Goal: Task Accomplishment & Management: Use online tool/utility

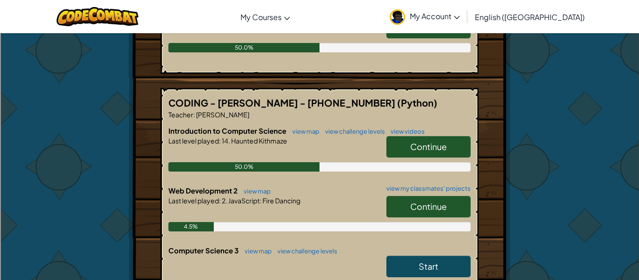
scroll to position [274, 0]
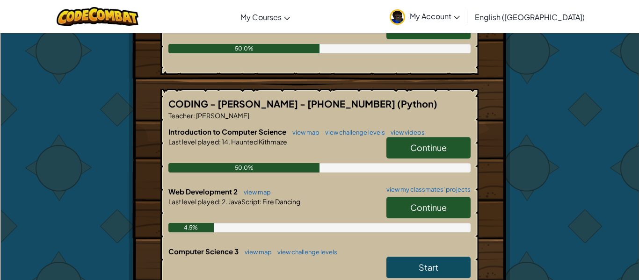
click at [462, 137] on link "Continue" at bounding box center [428, 148] width 84 height 22
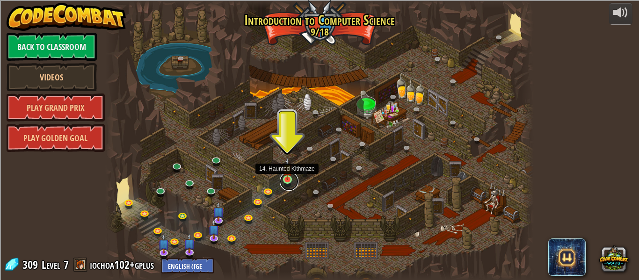
click at [285, 180] on link at bounding box center [289, 181] width 19 height 19
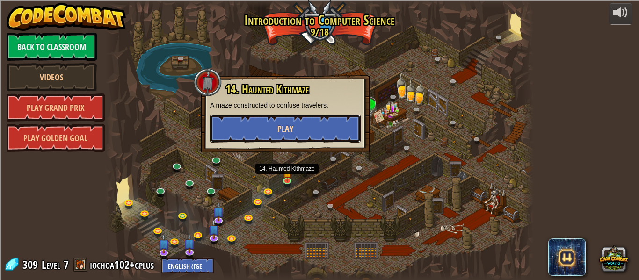
click at [305, 136] on button "Play" at bounding box center [285, 129] width 151 height 28
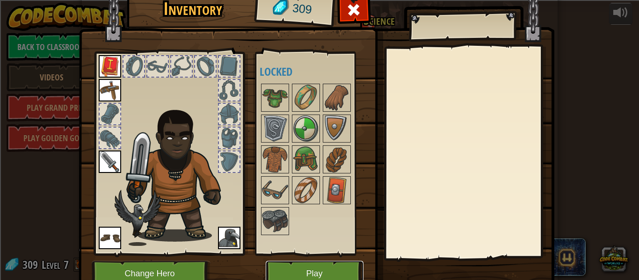
click at [332, 266] on button "Play" at bounding box center [315, 274] width 98 height 26
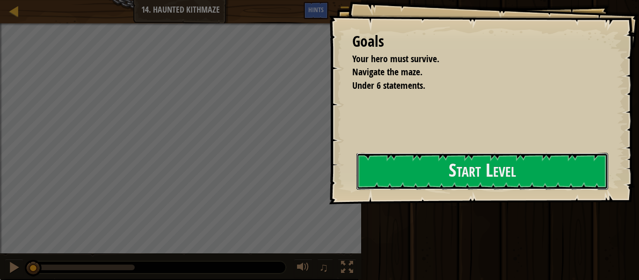
click at [356, 172] on button "Start Level" at bounding box center [482, 171] width 252 height 37
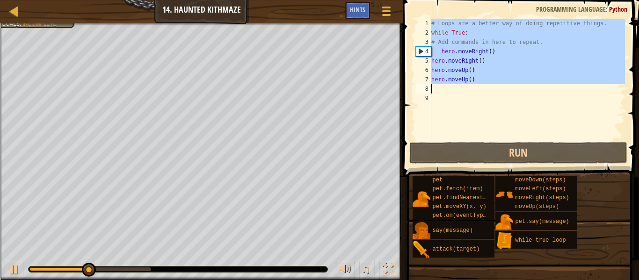
drag, startPoint x: 431, startPoint y: 22, endPoint x: 474, endPoint y: 86, distance: 77.6
click at [474, 86] on div "# Loops are a better way of doing repetitive things. while True : # Add command…" at bounding box center [526, 89] width 195 height 140
paste textarea
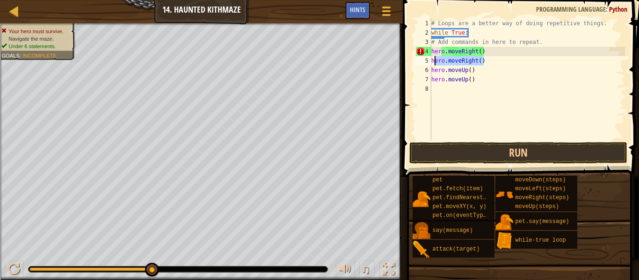
drag, startPoint x: 486, startPoint y: 63, endPoint x: 429, endPoint y: 62, distance: 56.6
click at [429, 62] on div "hero.moveUp() 1 2 3 4 5 6 7 8 # Loops are a better way of doing repetitive thin…" at bounding box center [519, 80] width 211 height 122
type textarea "hero.moveRight()"
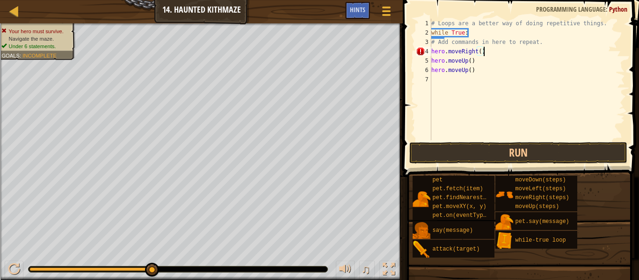
click at [432, 49] on div "# Loops are a better way of doing repetitive things. while True : # Add command…" at bounding box center [526, 89] width 195 height 140
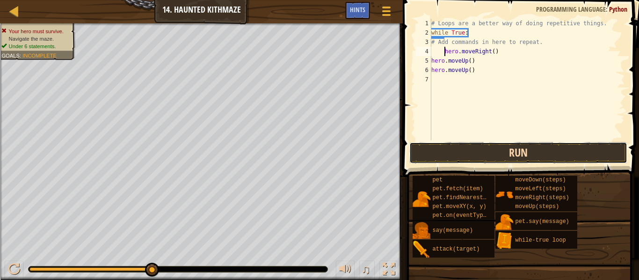
click at [481, 155] on button "Run" at bounding box center [518, 153] width 218 height 22
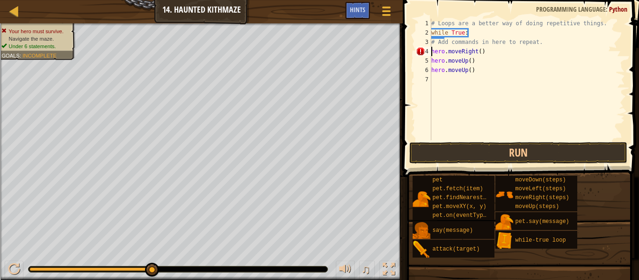
click at [479, 53] on div "# Loops are a better way of doing repetitive things. while True : # Add command…" at bounding box center [526, 89] width 195 height 140
click at [431, 51] on div "# Loops are a better way of doing repetitive things. while True : # Add command…" at bounding box center [526, 89] width 195 height 140
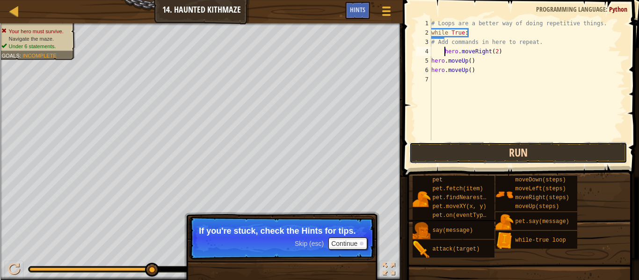
click at [522, 155] on button "Run" at bounding box center [518, 153] width 218 height 22
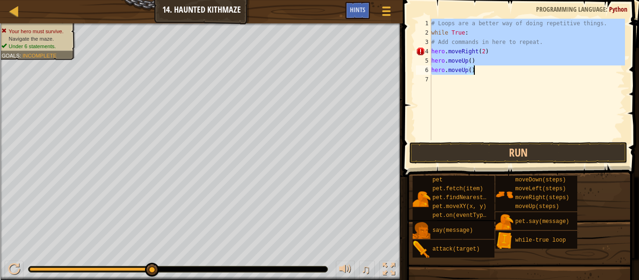
drag, startPoint x: 432, startPoint y: 22, endPoint x: 473, endPoint y: 71, distance: 63.4
click at [473, 71] on div "# Loops are a better way of doing repetitive things. while True : # Add command…" at bounding box center [526, 89] width 195 height 140
paste textarea "Right"
type textarea "hero.moveRight()"
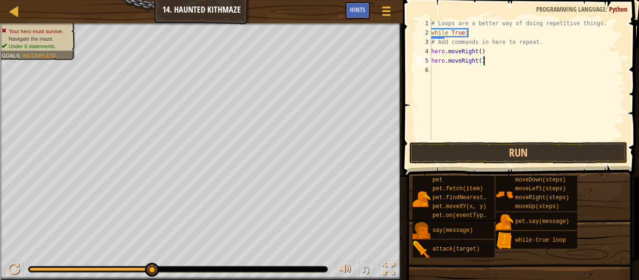
scroll to position [4, 0]
click at [471, 63] on div "# Loops are a better way of doing repetitive things. while True : # Add command…" at bounding box center [526, 89] width 195 height 140
click at [476, 61] on div "# Loops are a better way of doing repetitive things. while True : # Add command…" at bounding box center [526, 89] width 195 height 140
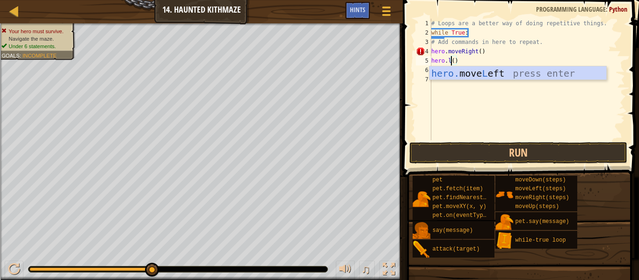
scroll to position [4, 3]
click at [564, 70] on div "hero. move L eft press enter" at bounding box center [517, 87] width 177 height 42
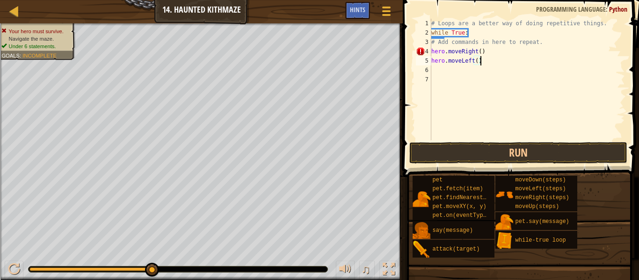
click at [476, 60] on div "# Loops are a better way of doing repetitive things. while True : # Add command…" at bounding box center [526, 89] width 195 height 140
click at [431, 50] on div "# Loops are a better way of doing repetitive things. while True : # Add command…" at bounding box center [526, 89] width 195 height 140
type textarea "hero.moveRight()"
click at [437, 71] on div "# Loops are a better way of doing repetitive things. while True : # Add command…" at bounding box center [526, 89] width 195 height 140
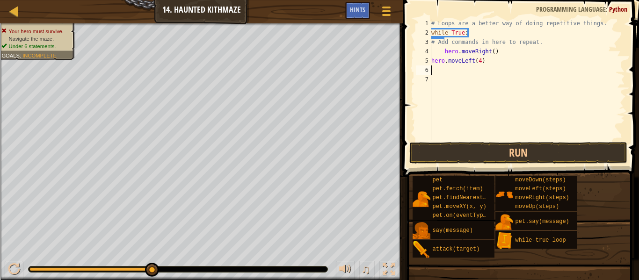
scroll to position [4, 0]
type textarea "h"
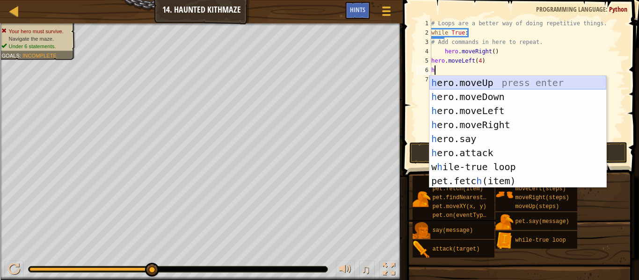
click at [515, 79] on div "h ero.moveUp press enter h ero.moveDown press enter h ero.moveLeft press enter …" at bounding box center [517, 146] width 177 height 140
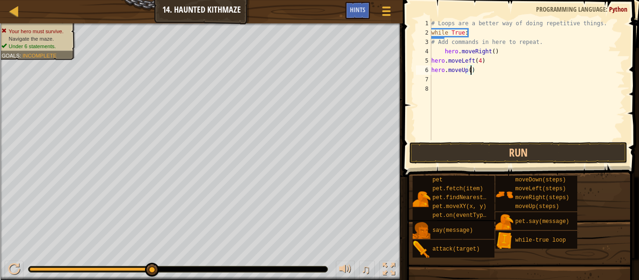
click at [471, 70] on div "# Loops are a better way of doing repetitive things. while True : # Add command…" at bounding box center [526, 89] width 195 height 140
type textarea "hero.moveUp(2)"
click at [433, 76] on div "# Loops are a better way of doing repetitive things. while True : # Add command…" at bounding box center [526, 89] width 195 height 140
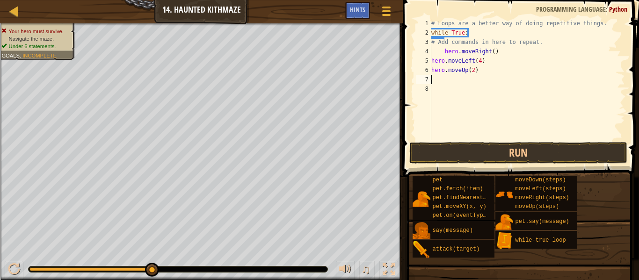
type textarea "h"
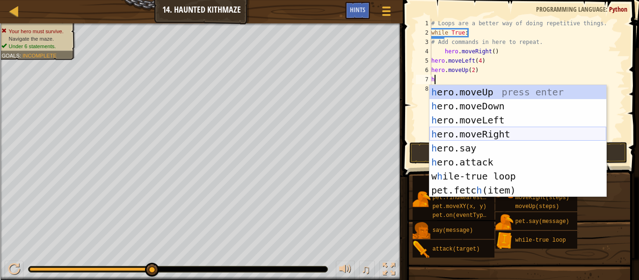
click at [497, 131] on div "h ero.moveUp press enter h ero.moveDown press enter h ero.moveLeft press enter …" at bounding box center [517, 155] width 177 height 140
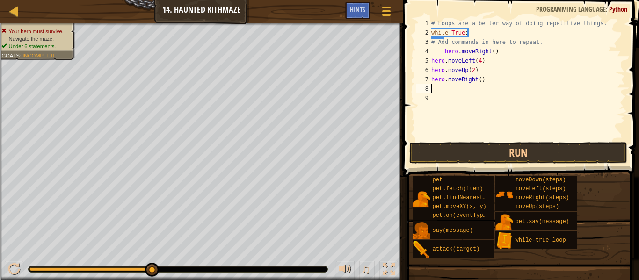
click at [479, 79] on div "# Loops are a better way of doing repetitive things. while True : # Add command…" at bounding box center [526, 89] width 195 height 140
type textarea "hero.moveRight(2)"
click at [439, 87] on div "# Loops are a better way of doing repetitive things. while True : # Add command…" at bounding box center [526, 89] width 195 height 140
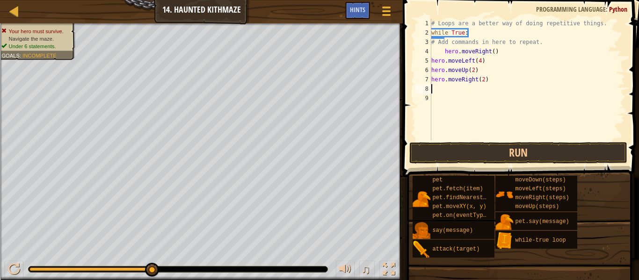
type textarea "h"
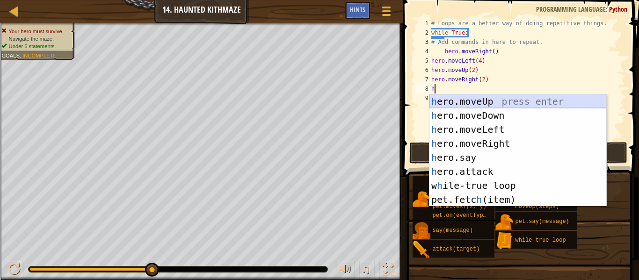
click at [507, 102] on div "h ero.moveUp press enter h ero.moveDown press enter h ero.moveLeft press enter …" at bounding box center [517, 164] width 177 height 140
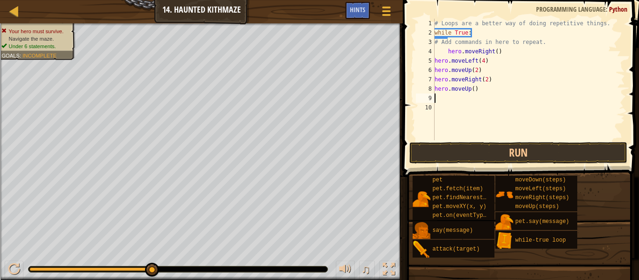
click at [473, 90] on div "# Loops are a better way of doing repetitive things. while True : # Add command…" at bounding box center [529, 89] width 192 height 140
type textarea "hero.moveUp(2)"
click at [436, 99] on div "# Loops are a better way of doing repetitive things. while True : # Add command…" at bounding box center [529, 89] width 192 height 140
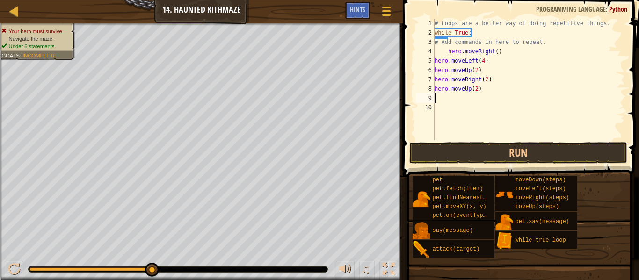
type textarea "h"
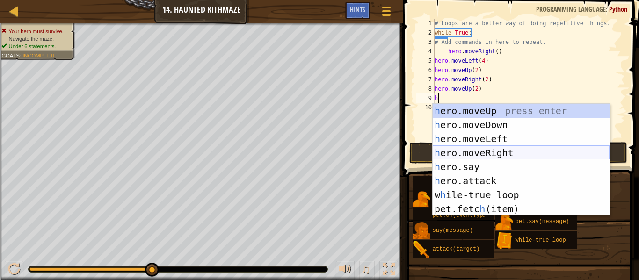
click at [492, 148] on div "h ero.moveUp press enter h ero.moveDown press enter h ero.moveLeft press enter …" at bounding box center [521, 174] width 177 height 140
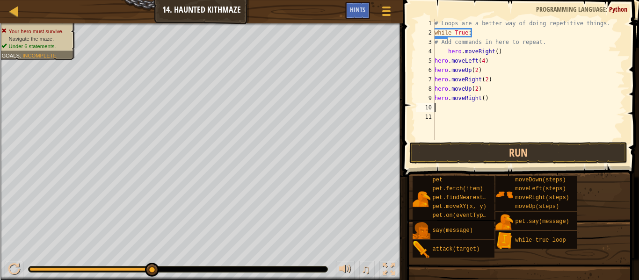
click at [483, 98] on div "# Loops are a better way of doing repetitive things. while True : # Add command…" at bounding box center [529, 89] width 192 height 140
type textarea "hero.moveRight(2)"
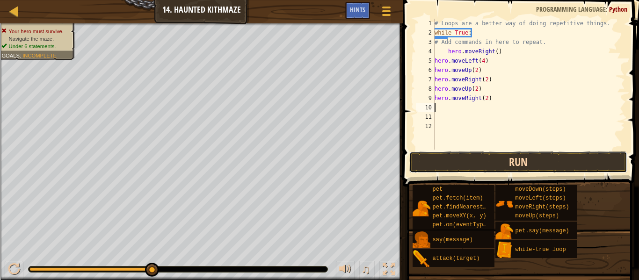
click at [503, 169] on button "Run" at bounding box center [518, 163] width 218 height 22
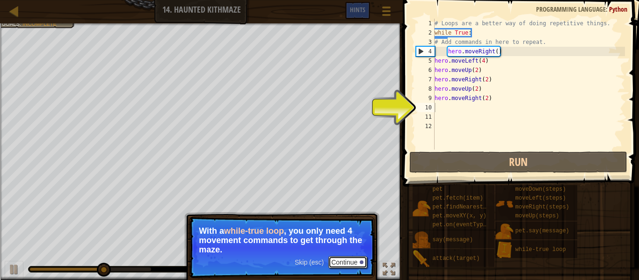
click at [350, 261] on button "Continue" at bounding box center [347, 262] width 39 height 12
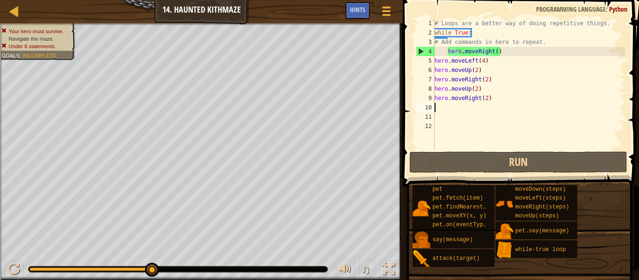
click at [496, 50] on div "# Loops are a better way of doing repetitive things. while True : # Add command…" at bounding box center [529, 94] width 192 height 150
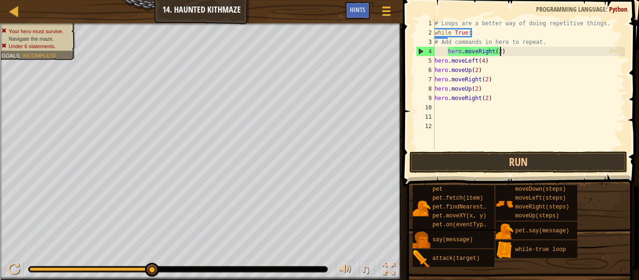
scroll to position [4, 9]
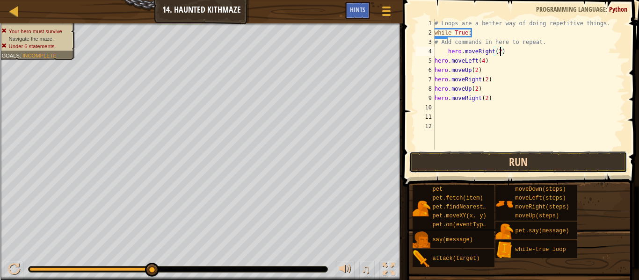
click at [499, 166] on button "Run" at bounding box center [518, 163] width 218 height 22
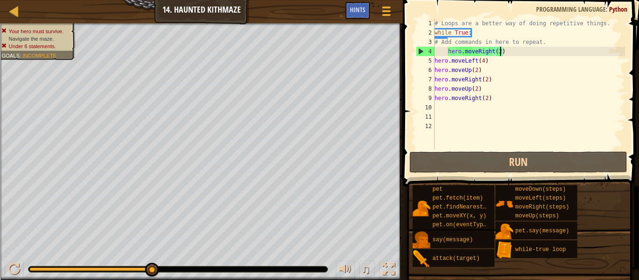
scroll to position [4, 9]
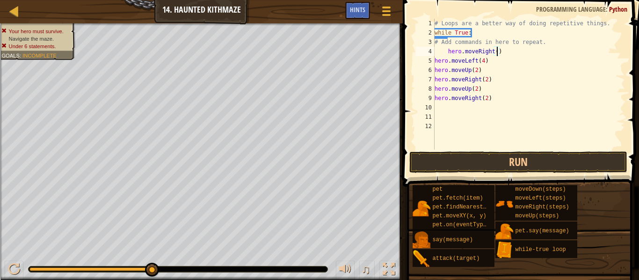
click at [449, 51] on div "# Loops are a better way of doing repetitive things. while True : # Add command…" at bounding box center [529, 94] width 192 height 150
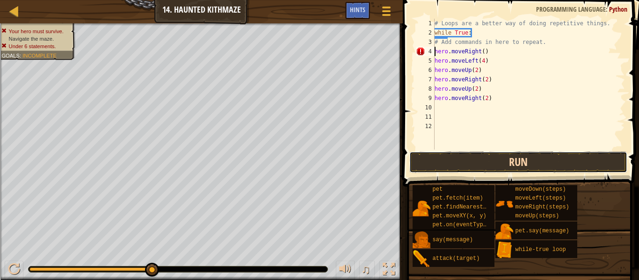
click at [477, 164] on button "Run" at bounding box center [518, 163] width 218 height 22
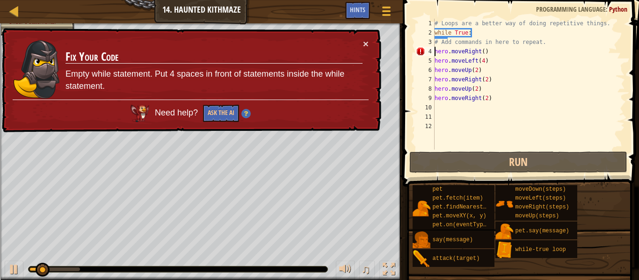
click at [483, 52] on div "# Loops are a better way of doing repetitive things. while True : # Add command…" at bounding box center [529, 94] width 192 height 150
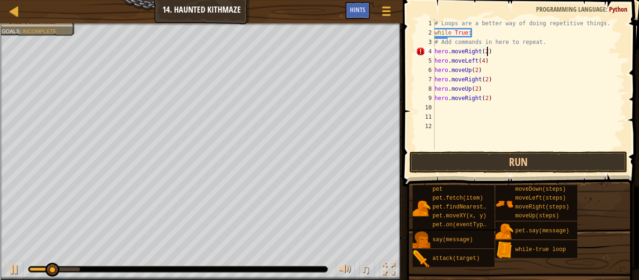
scroll to position [4, 7]
type textarea "hero.moveRight(2)"
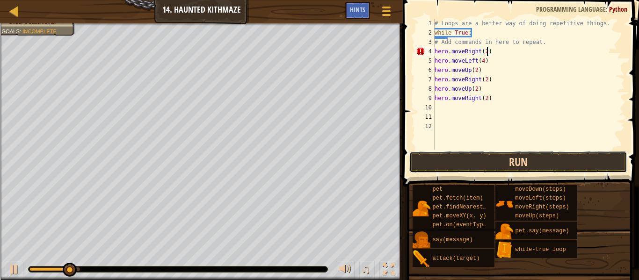
click at [583, 156] on button "Run" at bounding box center [518, 163] width 218 height 22
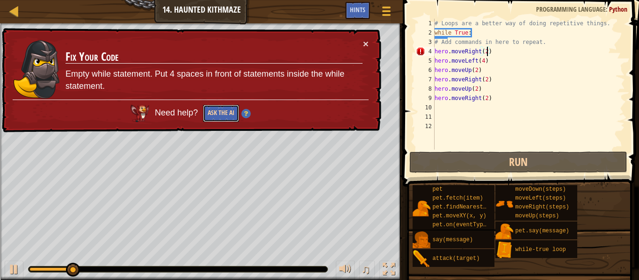
click at [216, 109] on button "Ask the AI" at bounding box center [221, 113] width 36 height 17
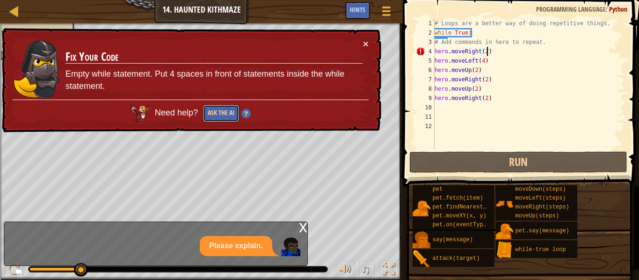
click at [217, 109] on button "Ask the AI" at bounding box center [221, 113] width 36 height 17
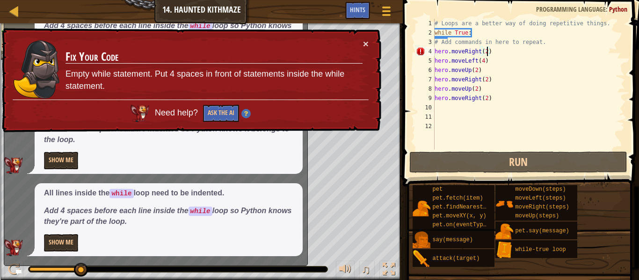
scroll to position [0, 0]
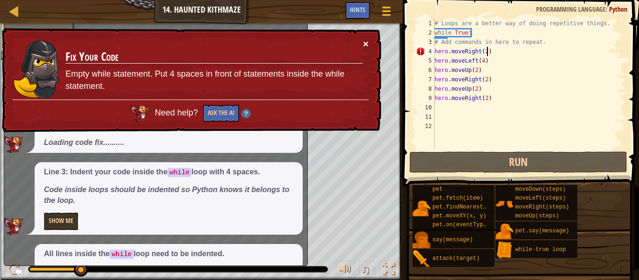
click at [363, 45] on button "×" at bounding box center [366, 44] width 6 height 10
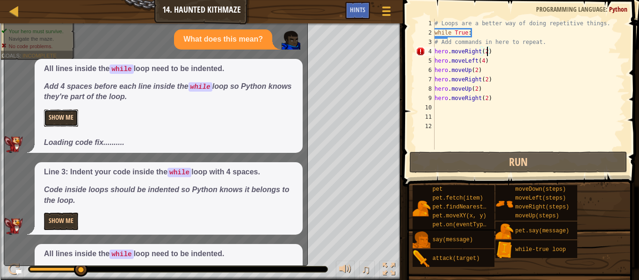
click at [69, 117] on button "Show Me" at bounding box center [61, 117] width 34 height 17
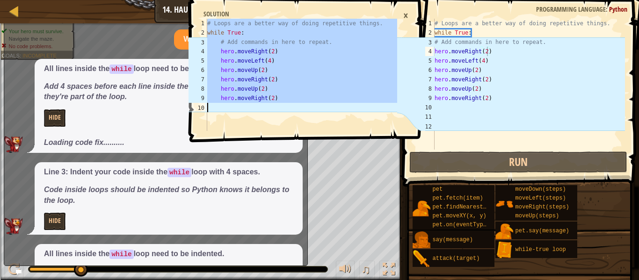
drag, startPoint x: 208, startPoint y: 22, endPoint x: 276, endPoint y: 104, distance: 106.2
click at [276, 104] on div "# Loops are a better way of doing repetitive things. while True : # Add command…" at bounding box center [301, 84] width 192 height 131
type textarea "hero.moveRight(2)"
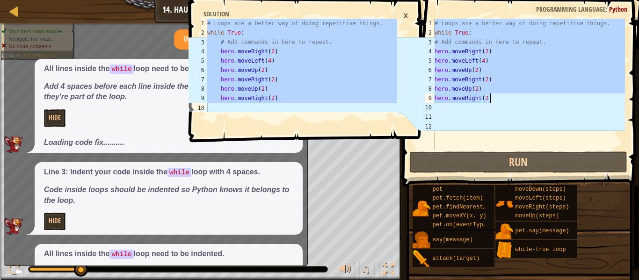
drag, startPoint x: 434, startPoint y: 23, endPoint x: 492, endPoint y: 101, distance: 97.3
click at [492, 101] on div "# Loops are a better way of doing repetitive things. while True : # Add command…" at bounding box center [529, 94] width 192 height 150
click at [434, 39] on div "# Loops are a better way of doing repetitive things. while True : # Add command…" at bounding box center [529, 84] width 192 height 131
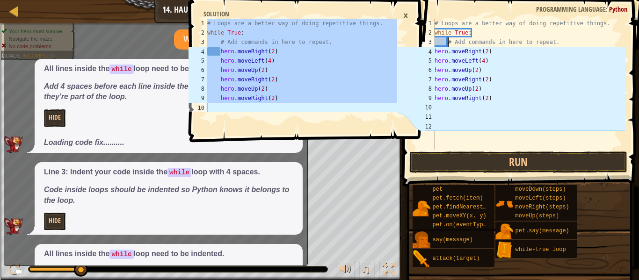
click at [435, 53] on div "# Loops are a better way of doing repetitive things. while True : # Add command…" at bounding box center [529, 94] width 192 height 150
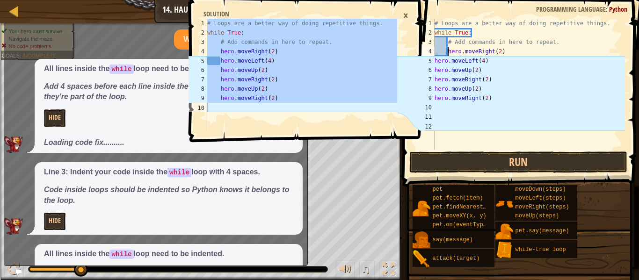
click at [434, 62] on div "# Loops are a better way of doing repetitive things. while True : # Add command…" at bounding box center [529, 94] width 192 height 150
type textarea "hero.moveLeft(4)"
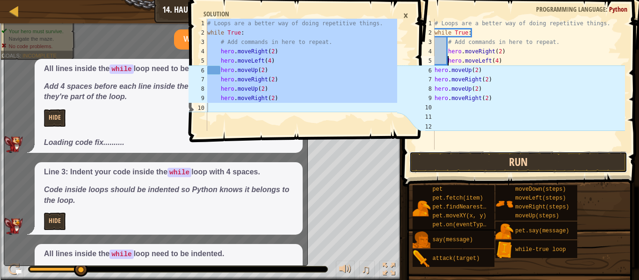
click at [533, 164] on button "Run" at bounding box center [518, 163] width 218 height 22
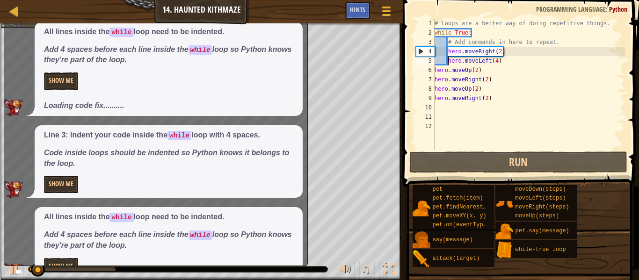
scroll to position [39, 0]
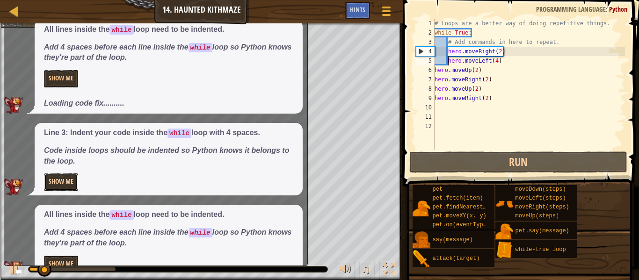
click at [57, 180] on button "Show Me" at bounding box center [61, 181] width 34 height 17
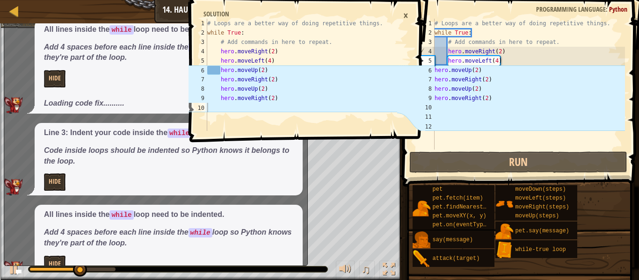
click at [405, 15] on div "×" at bounding box center [405, 15] width 14 height 16
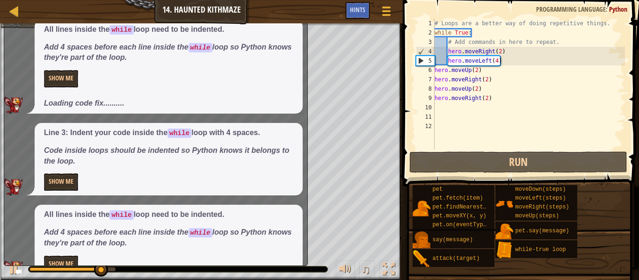
scroll to position [64, 0]
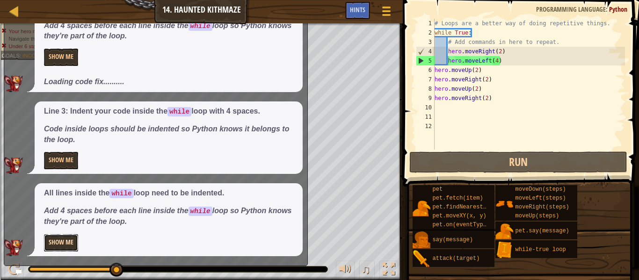
click at [72, 238] on button "Show Me" at bounding box center [61, 242] width 34 height 17
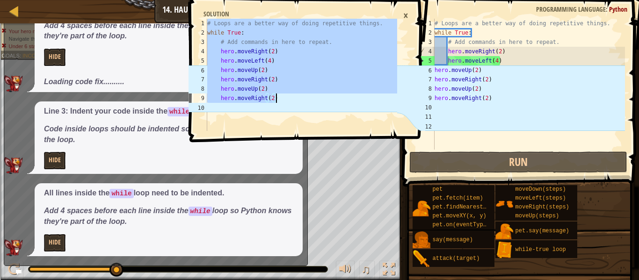
drag, startPoint x: 207, startPoint y: 23, endPoint x: 291, endPoint y: 102, distance: 115.5
click at [291, 102] on div "# Loops are a better way of doing repetitive things. while True : # Add command…" at bounding box center [301, 84] width 192 height 131
type textarea "hero.moveUp(2) hero.moveRight(2)"
click at [404, 10] on div "×" at bounding box center [405, 15] width 14 height 16
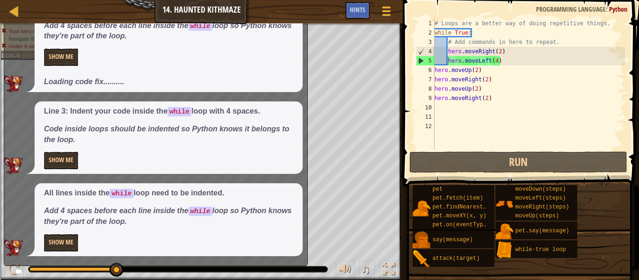
scroll to position [0, 0]
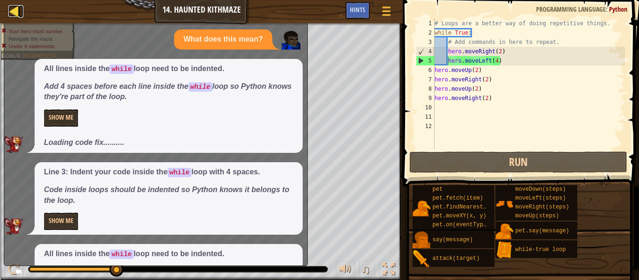
click at [10, 10] on div at bounding box center [14, 11] width 12 height 12
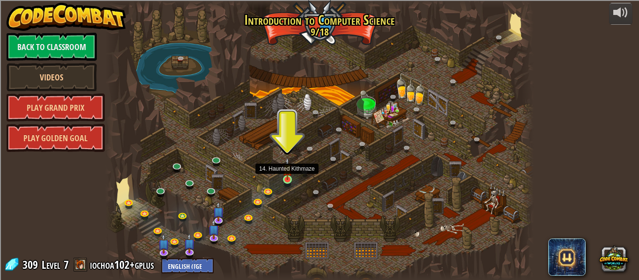
click at [290, 177] on img at bounding box center [287, 169] width 10 height 22
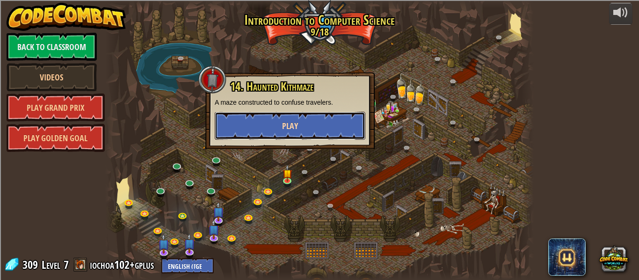
click at [299, 114] on button "Play" at bounding box center [290, 126] width 151 height 28
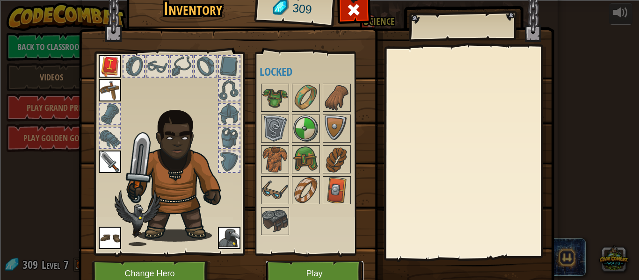
click at [323, 268] on button "Play" at bounding box center [315, 274] width 98 height 26
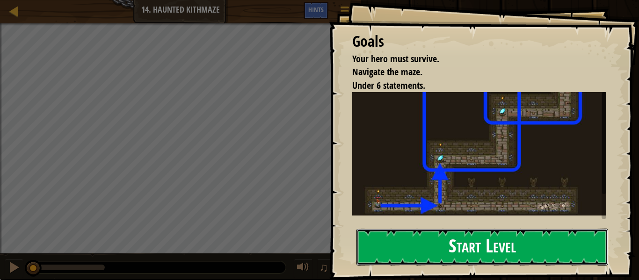
click at [420, 231] on button "Start Level" at bounding box center [482, 247] width 252 height 37
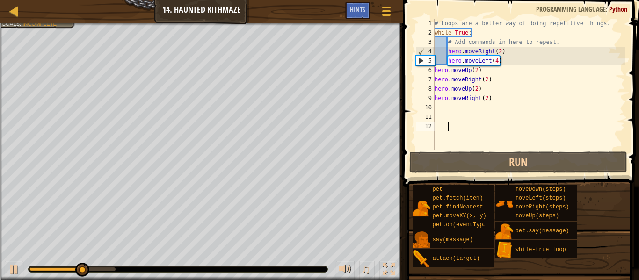
click at [499, 61] on div "# Loops are a better way of doing repetitive things. while True : # Add command…" at bounding box center [529, 94] width 192 height 150
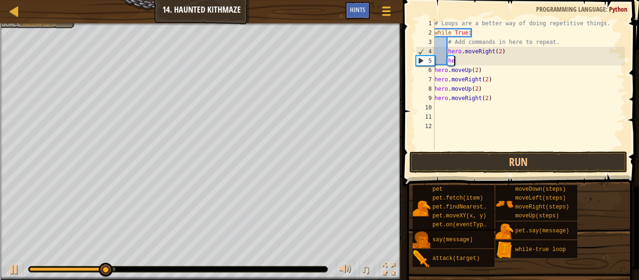
type textarea "h"
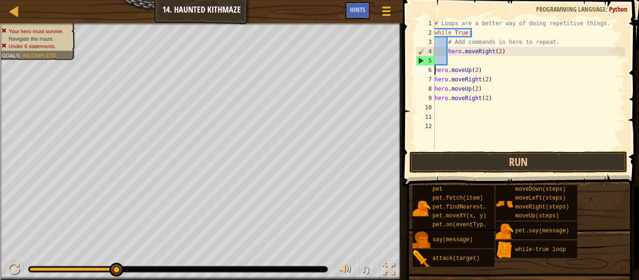
click at [435, 71] on div "# Loops are a better way of doing repetitive things. while True : # Add command…" at bounding box center [529, 94] width 192 height 150
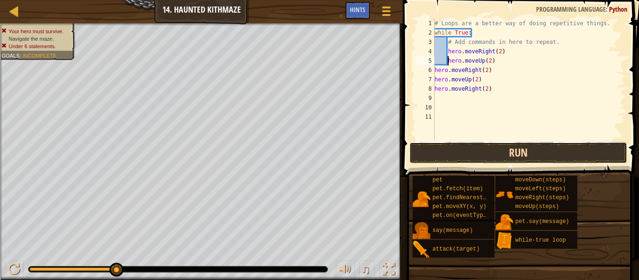
click at [468, 153] on button "Run" at bounding box center [518, 153] width 218 height 22
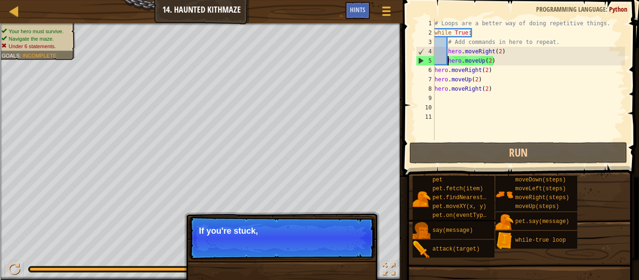
click at [491, 62] on div "# Loops are a better way of doing repetitive things. while True : # Add command…" at bounding box center [529, 89] width 192 height 140
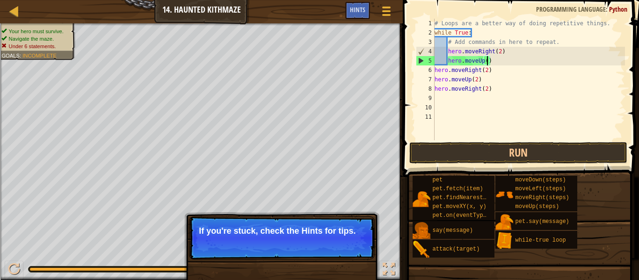
scroll to position [4, 8]
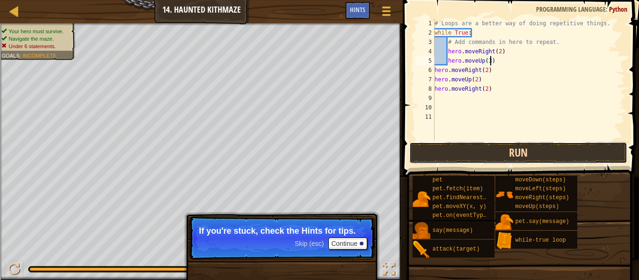
click at [533, 156] on button "Run" at bounding box center [518, 153] width 218 height 22
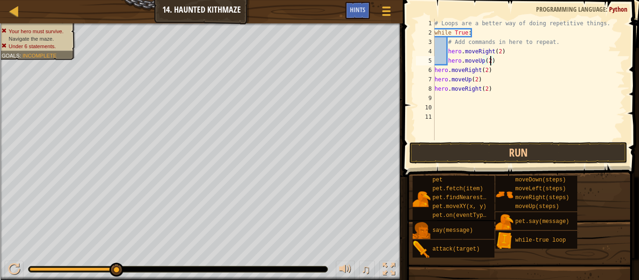
click at [435, 71] on div "# Loops are a better way of doing repetitive things. while True : # Add command…" at bounding box center [529, 89] width 192 height 140
click at [434, 81] on div "7" at bounding box center [425, 79] width 19 height 9
click at [435, 90] on div "# Loops are a better way of doing repetitive things. while True : # Add command…" at bounding box center [529, 89] width 192 height 140
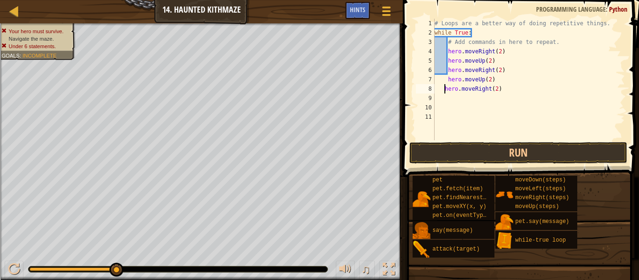
type textarea "hero.moveRight(2)"
click at [452, 98] on div "# Loops are a better way of doing repetitive things. while True : # Add command…" at bounding box center [529, 89] width 192 height 140
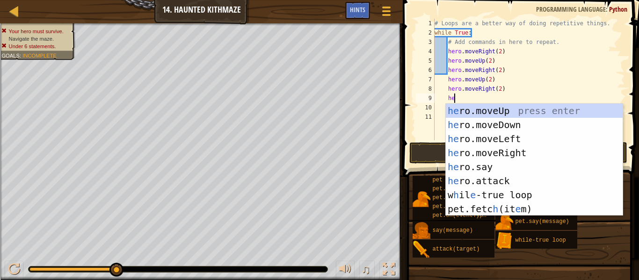
type textarea "her"
click at [469, 109] on div "her o.moveUp press enter her o.moveDown press enter her o.moveLeft press enter …" at bounding box center [534, 174] width 177 height 140
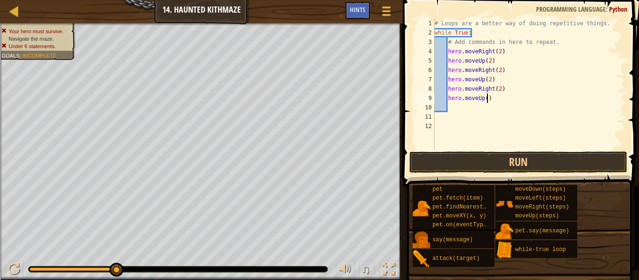
click at [488, 100] on div "# Loops are a better way of doing repetitive things. while True : # Add command…" at bounding box center [529, 94] width 192 height 150
click at [485, 160] on button "Run" at bounding box center [518, 163] width 218 height 22
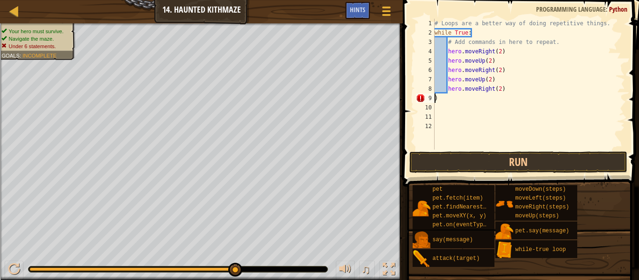
scroll to position [4, 0]
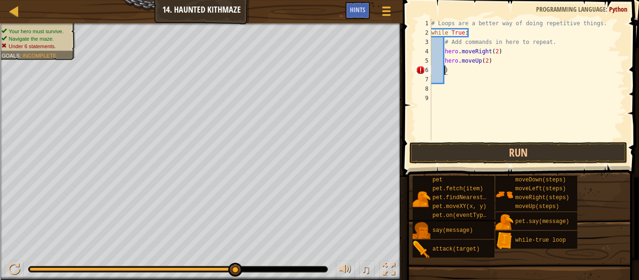
type textarea ")"
click at [436, 74] on div "# Loops are a better way of doing repetitive things. while True : # Add command…" at bounding box center [526, 89] width 195 height 140
click at [445, 41] on div "# Loops are a better way of doing repetitive things. while True : # Add command…" at bounding box center [526, 89] width 195 height 140
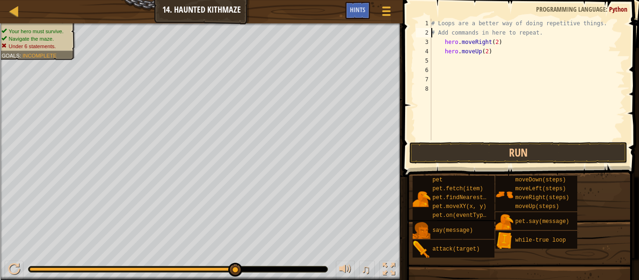
type textarea "# Loops are a better way of doing repetitive things.# Add commands in here to r…"
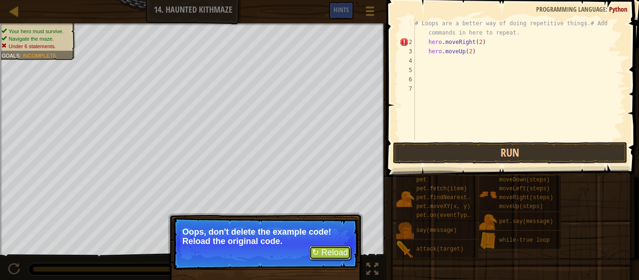
click at [339, 257] on button "↻ Reload" at bounding box center [330, 253] width 42 height 14
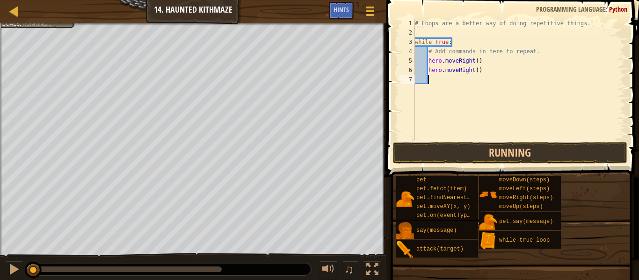
scroll to position [4, 1]
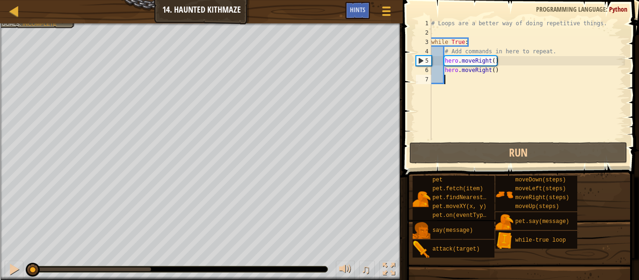
click at [433, 32] on div "# Loops are a better way of doing repetitive things. while True : # Add command…" at bounding box center [526, 89] width 195 height 140
type textarea "\"
click at [431, 41] on div "# Loops are a better way of doing repetitive things. while True : # Add command…" at bounding box center [526, 89] width 195 height 140
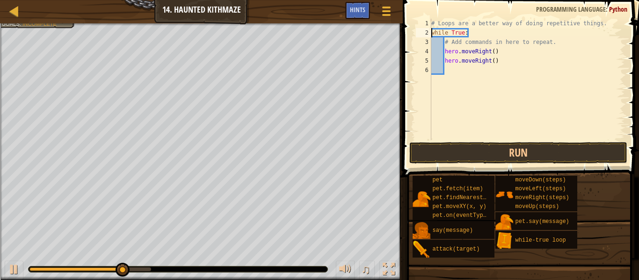
click at [493, 52] on div "# Loops are a better way of doing repetitive things. while True : # Add command…" at bounding box center [526, 89] width 195 height 140
click at [490, 61] on div "# Loops are a better way of doing repetitive things. while True : # Add command…" at bounding box center [526, 89] width 195 height 140
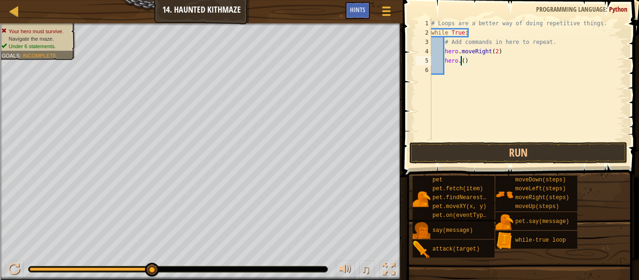
scroll to position [4, 4]
click at [497, 64] on div "# Loops are a better way of doing repetitive things. while True : # Add command…" at bounding box center [526, 89] width 195 height 140
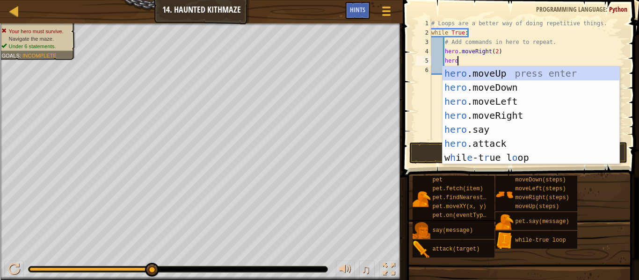
type textarea "hero."
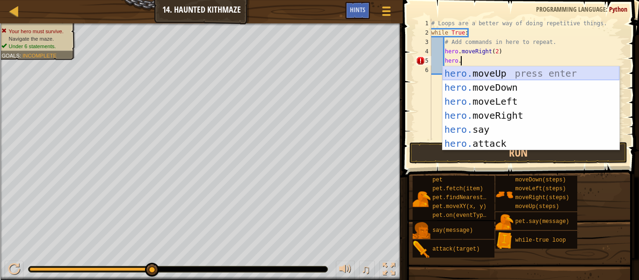
click at [528, 75] on div "hero. moveUp press enter hero. moveDown press enter hero. moveLeft press enter …" at bounding box center [530, 122] width 177 height 112
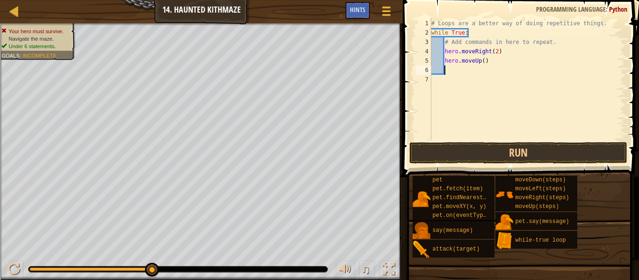
scroll to position [4, 2]
click at [483, 61] on div "# Loops are a better way of doing repetitive things. while True : # Add command…" at bounding box center [526, 89] width 195 height 140
click at [461, 70] on div "# Loops are a better way of doing repetitive things. while True : # Add command…" at bounding box center [526, 89] width 195 height 140
type textarea "2"
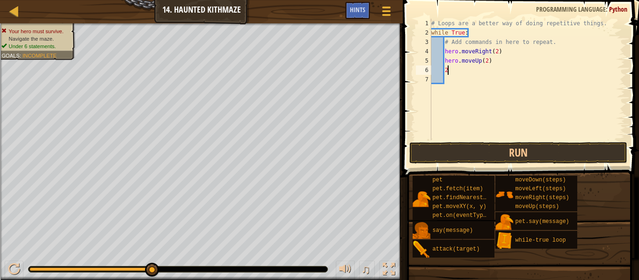
scroll to position [4, 1]
click at [469, 148] on button "Run" at bounding box center [518, 153] width 218 height 22
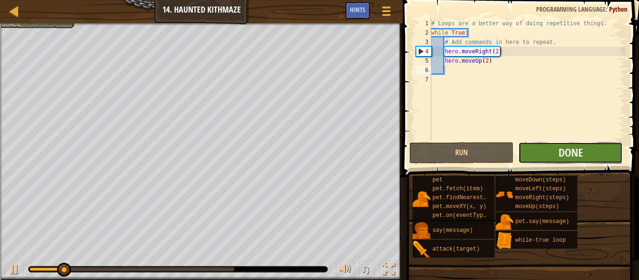
click at [535, 146] on button "Done" at bounding box center [570, 153] width 104 height 22
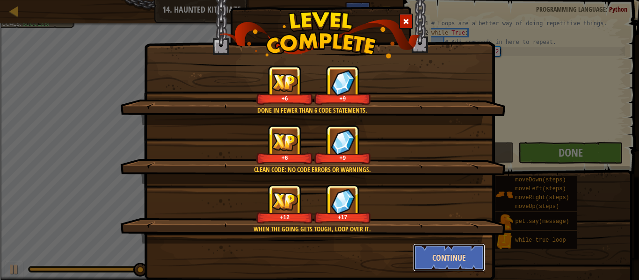
click at [435, 261] on button "Continue" at bounding box center [449, 258] width 72 height 28
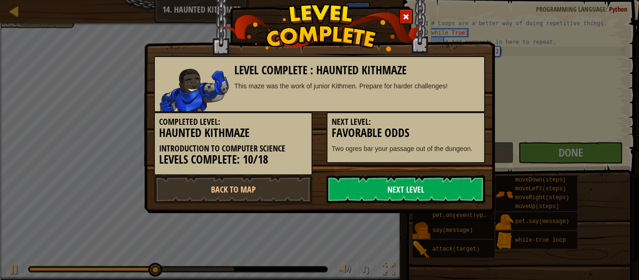
click at [391, 182] on link "Next Level" at bounding box center [405, 189] width 159 height 28
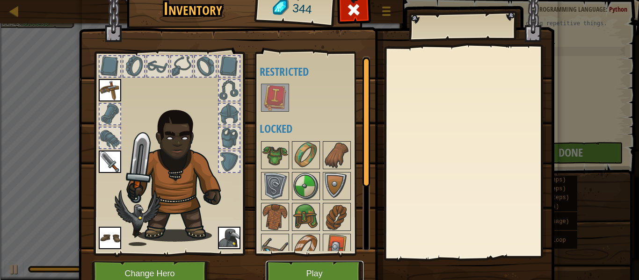
click at [344, 265] on button "Play" at bounding box center [315, 274] width 98 height 26
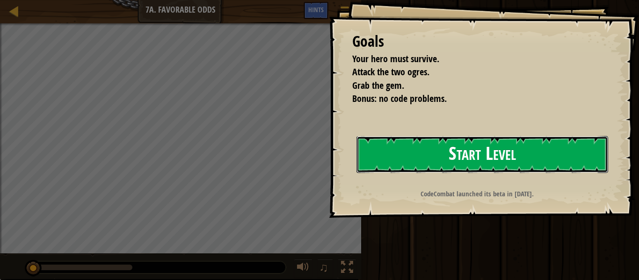
click at [406, 136] on button "Start Level" at bounding box center [482, 154] width 252 height 37
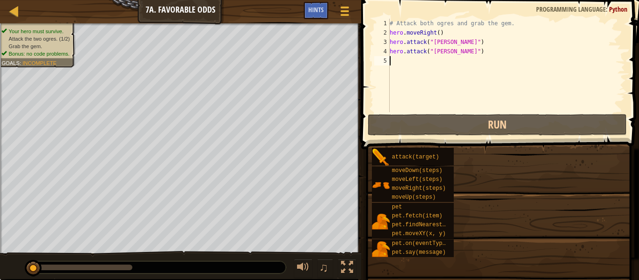
click at [406, 136] on span at bounding box center [500, 61] width 285 height 177
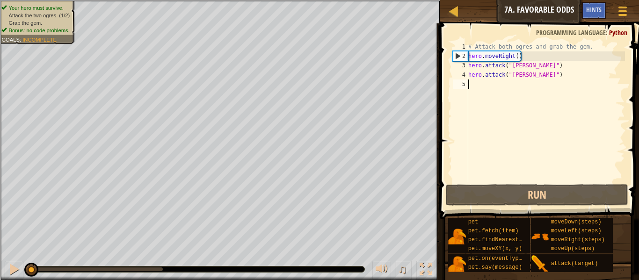
click at [516, 55] on div "# Attack both ogres and grab the gem. hero . moveRight ( ) hero . attack ( "[PE…" at bounding box center [545, 121] width 159 height 159
type textarea "hero.moveRight(1)"
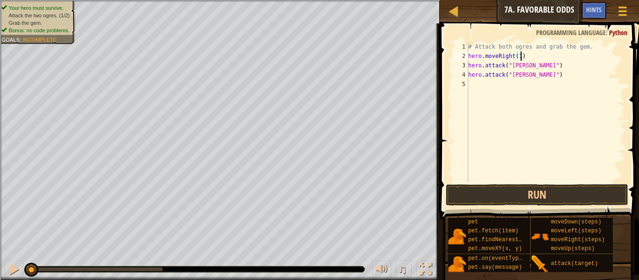
click at [470, 84] on div "# Attack both ogres and grab the gem. hero . moveRight ( 1 ) hero . attack ( "[…" at bounding box center [545, 121] width 159 height 159
type textarea "j"
type textarea "h"
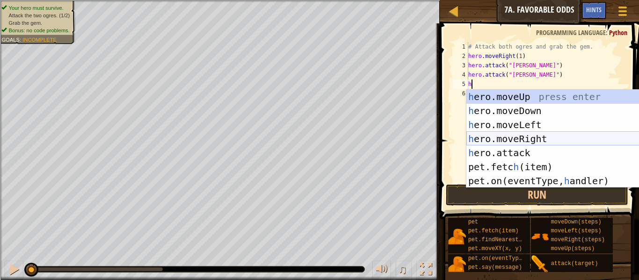
click at [520, 137] on div "h ero.moveUp press enter h ero.moveDown press enter h ero.moveLeft press enter …" at bounding box center [554, 153] width 177 height 126
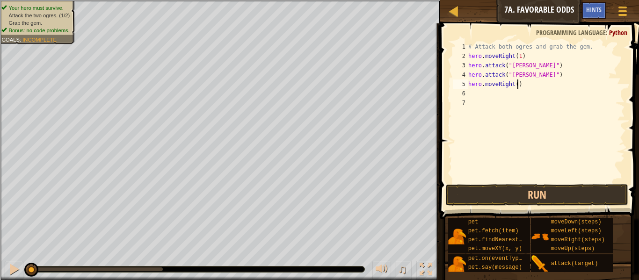
click at [518, 87] on div "# Attack both ogres and grab the gem. hero . moveRight ( 1 ) hero . attack ( "[…" at bounding box center [545, 121] width 159 height 159
type textarea "hero.moveRight(1)"
click at [472, 94] on div "# Attack both ogres and grab the gem. hero . moveRight ( 1 ) hero . attack ( "[…" at bounding box center [545, 121] width 159 height 159
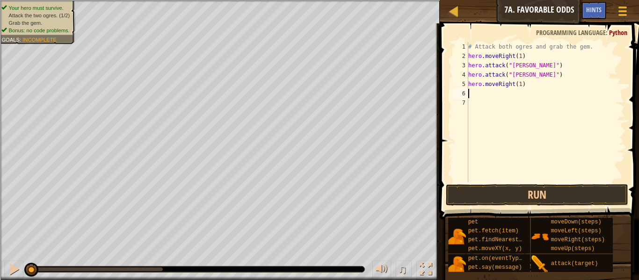
type textarea "h"
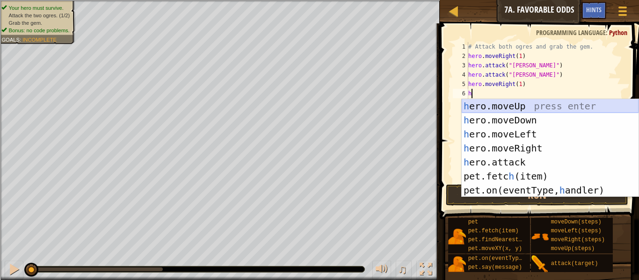
click at [490, 102] on div "h ero.moveUp press enter h ero.moveDown press enter h ero.moveLeft press enter …" at bounding box center [550, 162] width 177 height 126
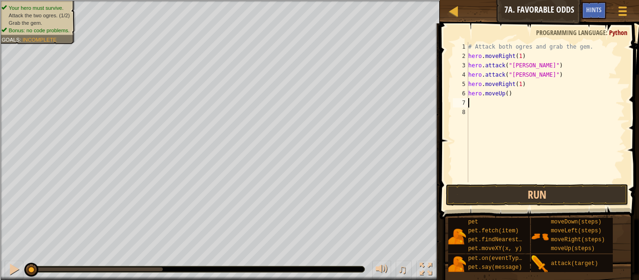
type textarea "1"
click at [509, 94] on div "# Attack both ogres and grab the gem. hero . moveRight ( 1 ) hero . attack ( "[…" at bounding box center [545, 121] width 159 height 159
type textarea "hero.moveUp(1)"
click at [478, 99] on div "# Attack both ogres and grab the gem. hero . moveRight ( 1 ) hero . attack ( "[…" at bounding box center [545, 121] width 159 height 159
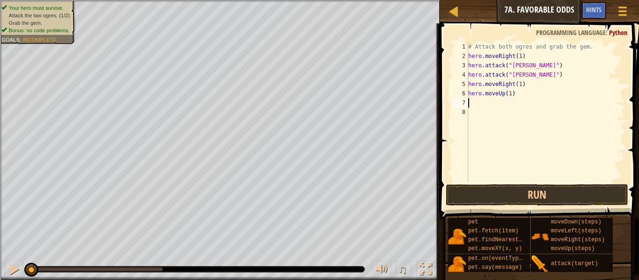
scroll to position [4, 0]
type textarea "h"
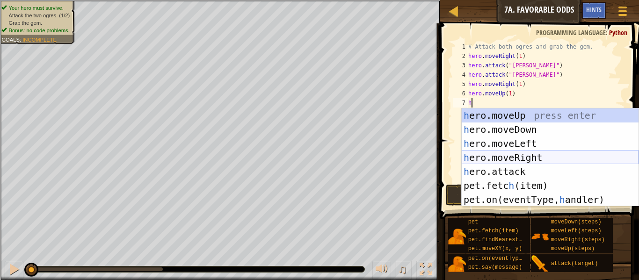
click at [512, 155] on div "h ero.moveUp press enter h ero.moveDown press enter h ero.moveLeft press enter …" at bounding box center [550, 171] width 177 height 126
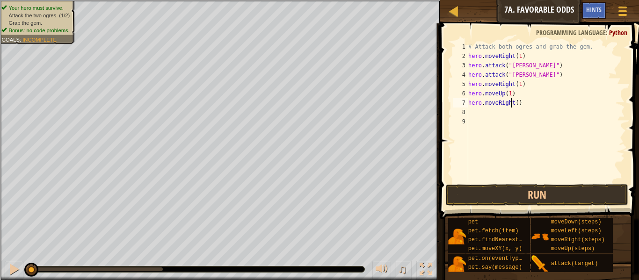
click at [512, 104] on div "# Attack both ogres and grab the gem. hero . moveRight ( 1 ) hero . attack ( "[…" at bounding box center [545, 121] width 159 height 159
click at [523, 104] on div "# Attack both ogres and grab the gem. hero . moveRight ( 1 ) hero . attack ( "[…" at bounding box center [545, 121] width 159 height 159
type textarea "hero.m"
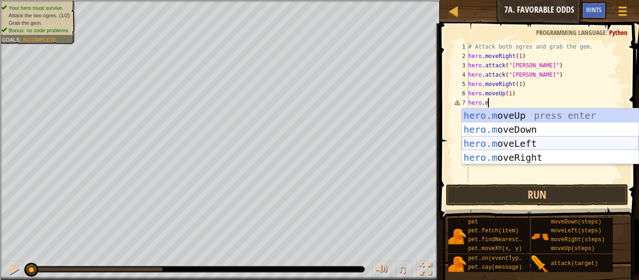
click at [538, 144] on div "hero.m oveUp press enter hero.m oveDown press enter hero.m oveLeft press enter …" at bounding box center [550, 150] width 177 height 84
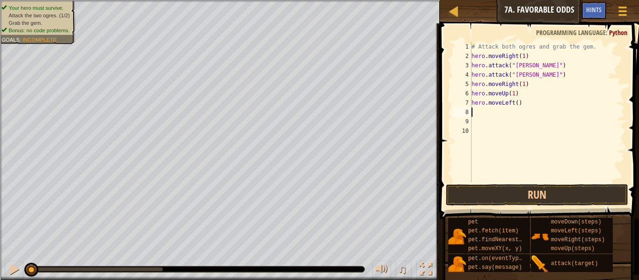
scroll to position [4, 0]
click at [519, 104] on div "# Attack both ogres and grab the gem. hero . moveRight ( 1 ) hero . attack ( "[…" at bounding box center [546, 121] width 155 height 159
click at [517, 104] on div "# Attack both ogres and grab the gem. hero . moveRight ( 1 ) hero . attack ( "[…" at bounding box center [546, 121] width 155 height 159
type textarea "hero.moveLeft(1)"
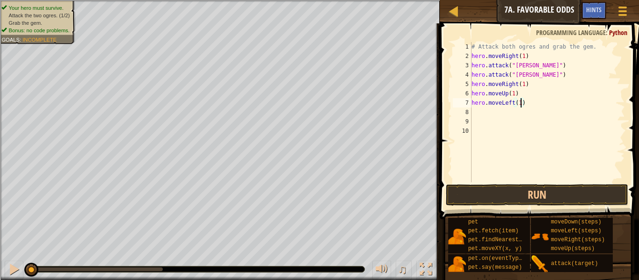
click at [475, 111] on div "# Attack both ogres and grab the gem. hero . moveRight ( 1 ) hero . attack ( "[…" at bounding box center [546, 121] width 155 height 159
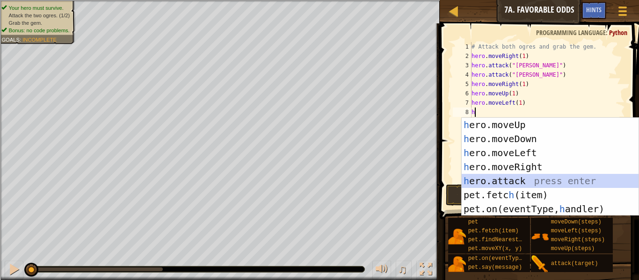
click at [522, 178] on div "h ero.moveUp press enter h ero.moveDown press enter h ero.moveLeft press enter …" at bounding box center [550, 181] width 177 height 126
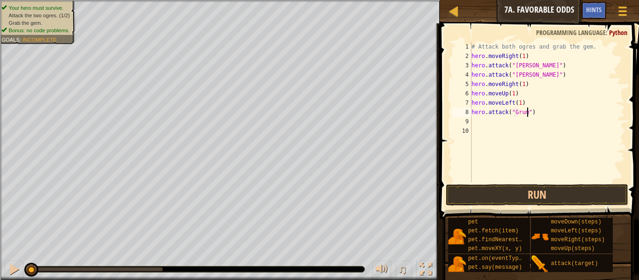
type textarea "hero.attack("Grump")"
click at [473, 118] on div "# Attack both ogres and grab the gem. hero . moveRight ( 1 ) hero . attack ( "[…" at bounding box center [546, 121] width 155 height 159
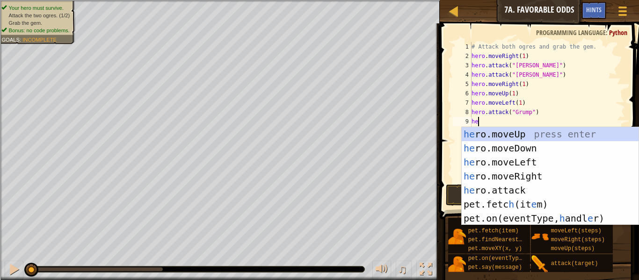
scroll to position [4, 1]
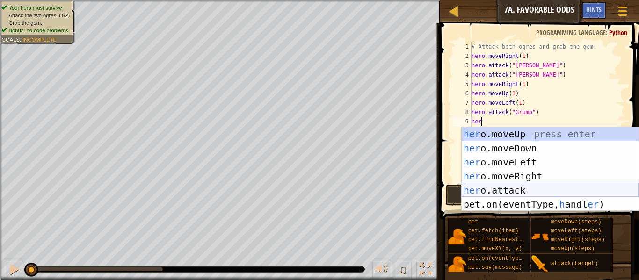
click at [505, 186] on div "her o.moveUp press enter her o.moveDown press enter her o.moveLeft press enter …" at bounding box center [550, 183] width 177 height 112
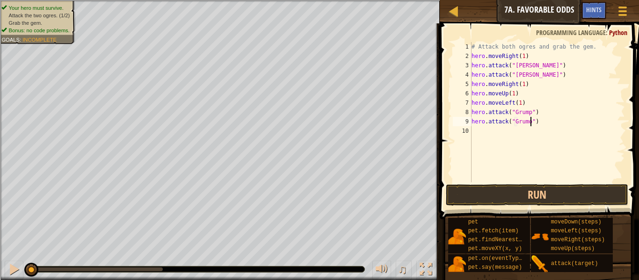
scroll to position [4, 8]
type textarea "hero.attack("Grump")"
click at [482, 130] on div "# Attack both ogres and grab the gem. hero . moveRight ( 1 ) hero . attack ( "[…" at bounding box center [546, 121] width 155 height 159
type textarea "m"
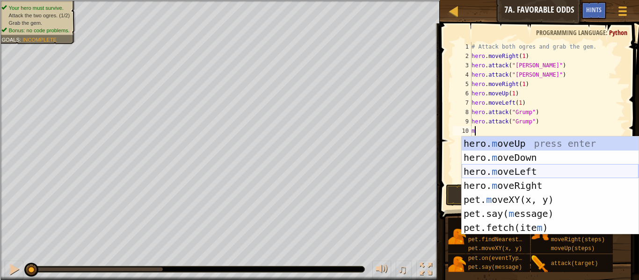
click at [501, 166] on div "hero. m oveUp press enter hero. m oveDown press enter hero. m oveLeft press ent…" at bounding box center [550, 200] width 177 height 126
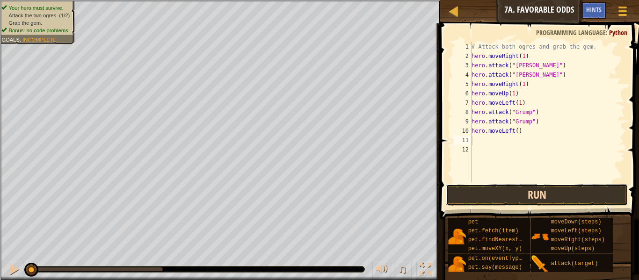
click at [532, 200] on button "Run" at bounding box center [537, 195] width 182 height 22
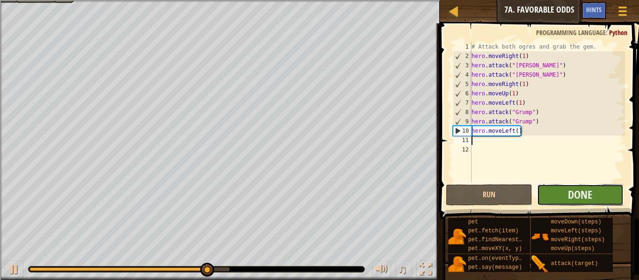
click at [550, 198] on button "Done" at bounding box center [580, 195] width 87 height 22
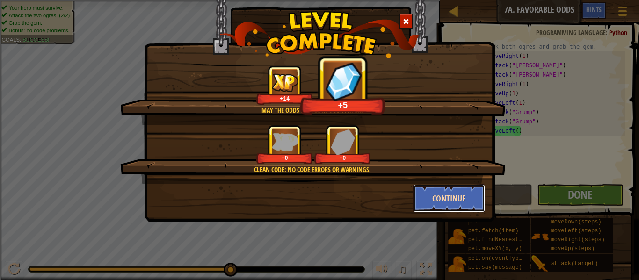
click at [454, 206] on button "Continue" at bounding box center [449, 198] width 72 height 28
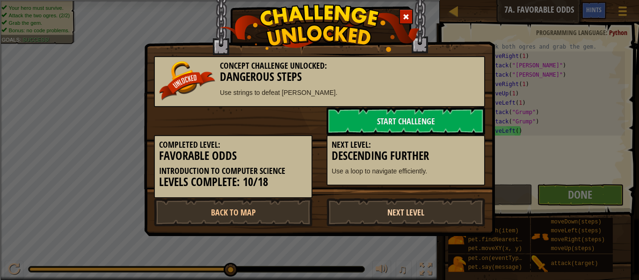
click at [441, 208] on link "Next Level" at bounding box center [405, 212] width 159 height 28
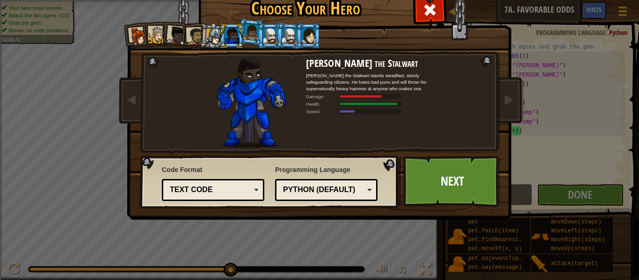
click at [268, 36] on div at bounding box center [270, 35] width 14 height 15
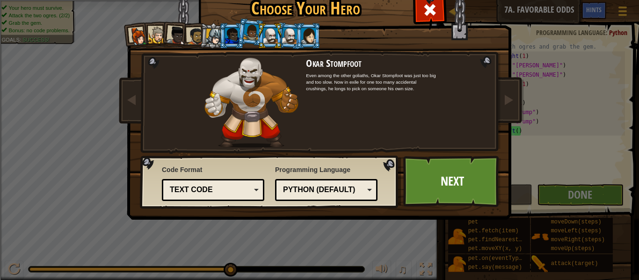
click at [289, 39] on div at bounding box center [288, 36] width 15 height 16
click at [306, 38] on div at bounding box center [308, 35] width 14 height 15
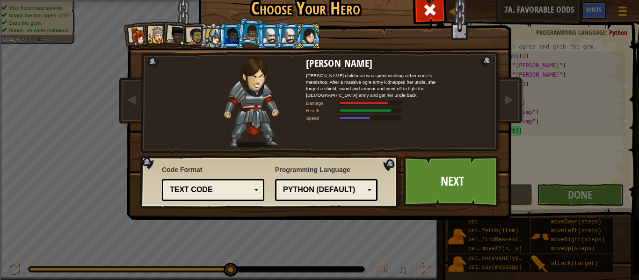
click at [296, 42] on li at bounding box center [308, 36] width 25 height 26
click at [286, 43] on li at bounding box center [288, 35] width 27 height 27
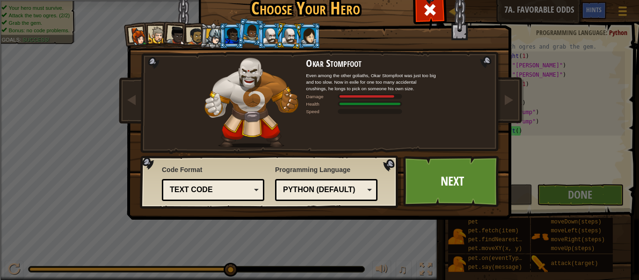
click at [225, 36] on div at bounding box center [232, 35] width 14 height 15
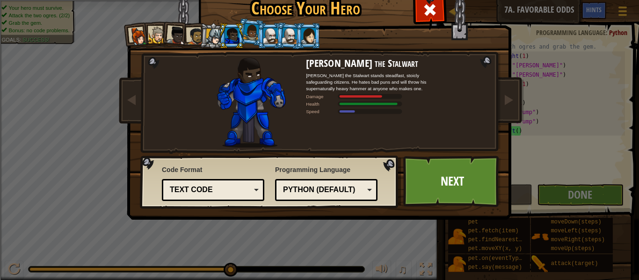
click at [216, 36] on div at bounding box center [214, 37] width 16 height 16
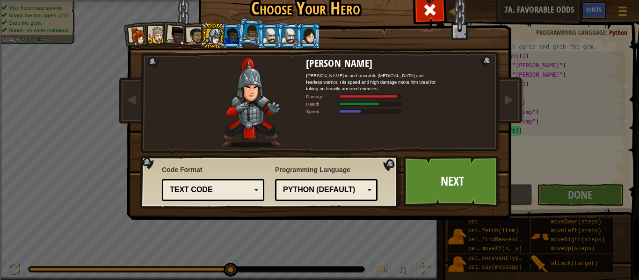
click at [192, 40] on div at bounding box center [195, 36] width 17 height 17
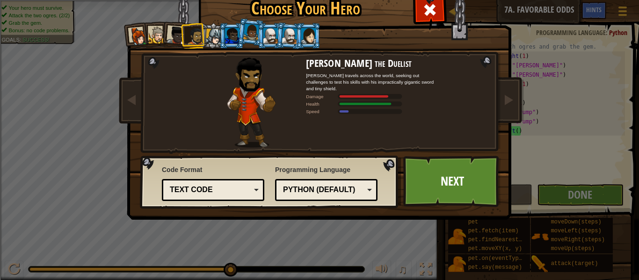
click at [177, 42] on div at bounding box center [176, 35] width 19 height 19
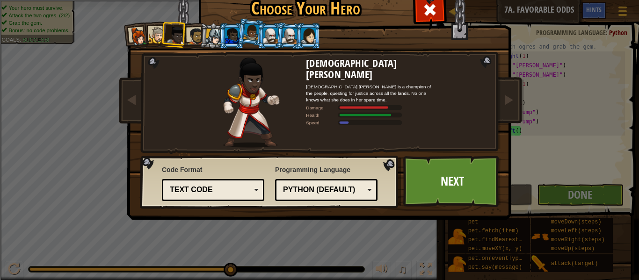
click at [152, 34] on div at bounding box center [157, 35] width 17 height 17
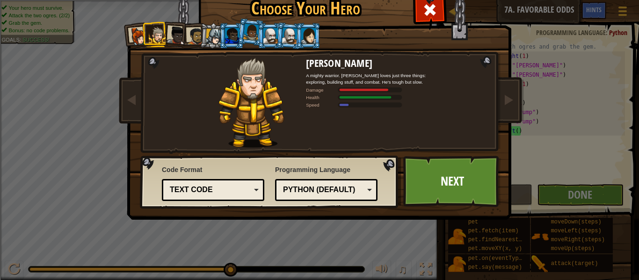
click at [136, 34] on div at bounding box center [138, 36] width 19 height 19
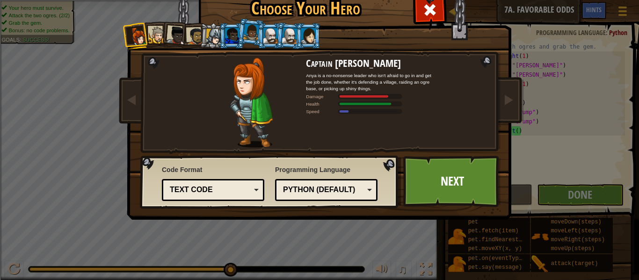
click at [197, 35] on div at bounding box center [195, 36] width 17 height 17
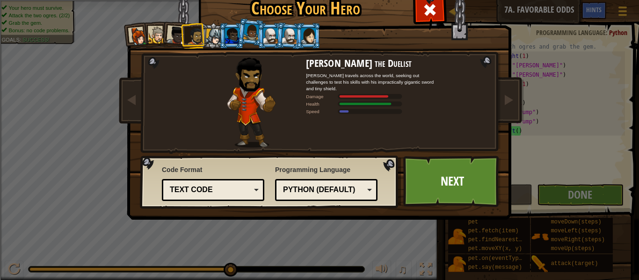
click at [141, 29] on div at bounding box center [138, 36] width 19 height 19
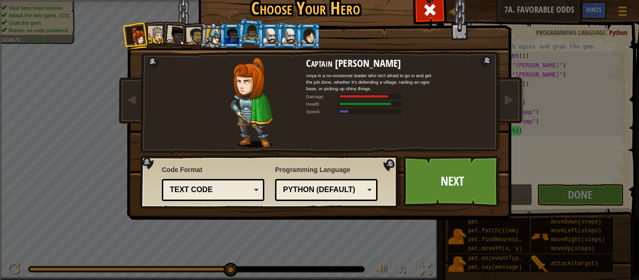
click at [152, 31] on div at bounding box center [157, 35] width 17 height 17
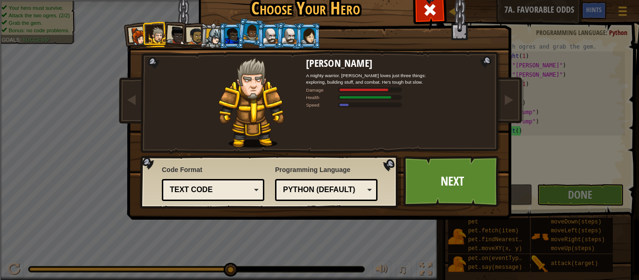
click at [171, 38] on div at bounding box center [176, 35] width 19 height 19
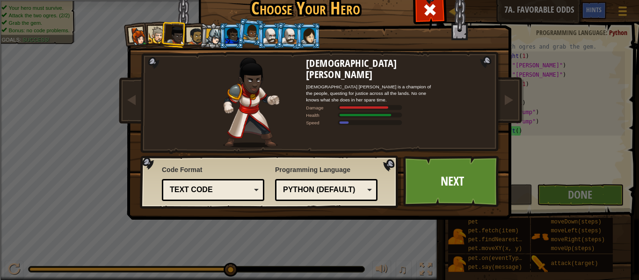
click at [195, 38] on div at bounding box center [195, 36] width 17 height 17
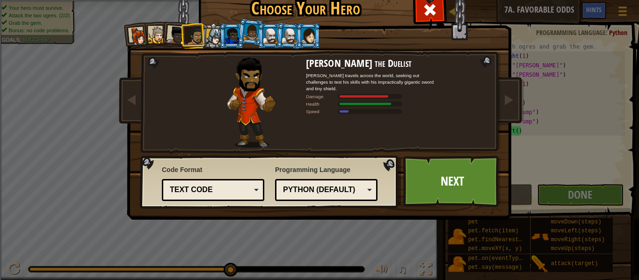
click at [175, 37] on div at bounding box center [176, 35] width 19 height 19
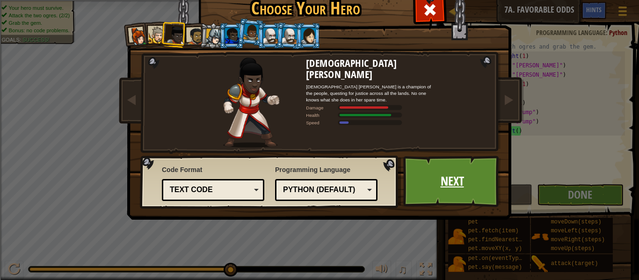
click at [433, 179] on link "Next" at bounding box center [452, 181] width 98 height 51
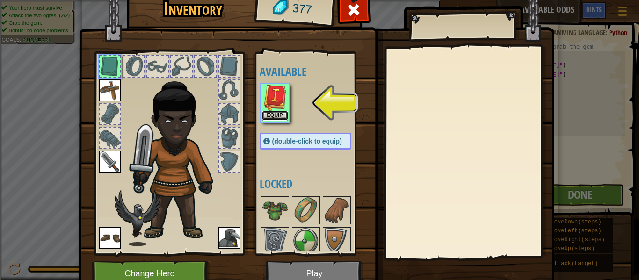
click at [279, 114] on button "Equip" at bounding box center [275, 116] width 26 height 10
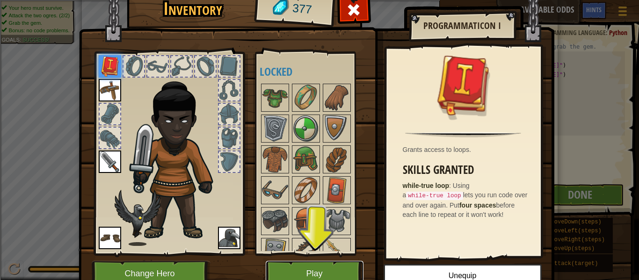
click at [345, 266] on button "Play" at bounding box center [315, 274] width 98 height 26
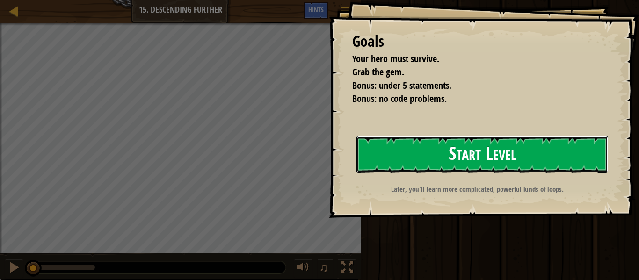
click at [406, 166] on button "Start Level" at bounding box center [482, 154] width 252 height 37
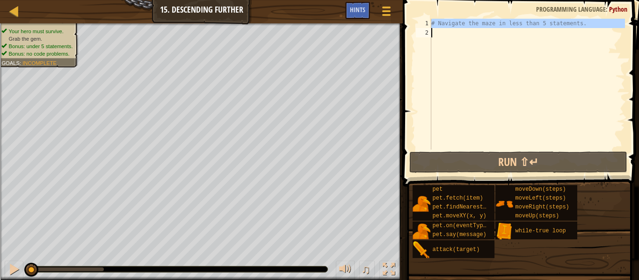
drag, startPoint x: 432, startPoint y: 23, endPoint x: 455, endPoint y: 44, distance: 31.1
click at [455, 44] on div "# Navigate the maze in less than 5 statements." at bounding box center [526, 94] width 195 height 150
paste textarea "hero.moveDown()"
type textarea "hero.moveDown()"
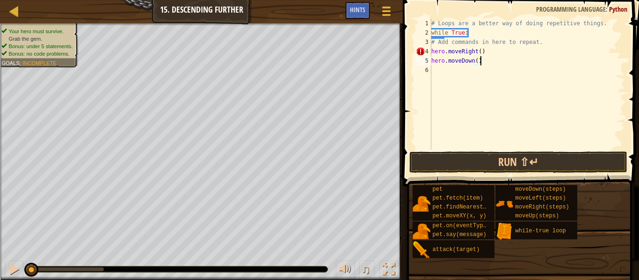
click at [431, 50] on div "# Loops are a better way of doing repetitive things. while True : # Add command…" at bounding box center [526, 94] width 195 height 150
click at [432, 60] on div "# Loops are a better way of doing repetitive things. while True : # Add command…" at bounding box center [526, 94] width 195 height 150
click at [492, 52] on div "# Loops are a better way of doing repetitive things. while True : # Add command…" at bounding box center [526, 94] width 195 height 150
click at [490, 60] on div "# Loops are a better way of doing repetitive things. while True : # Add command…" at bounding box center [526, 94] width 195 height 150
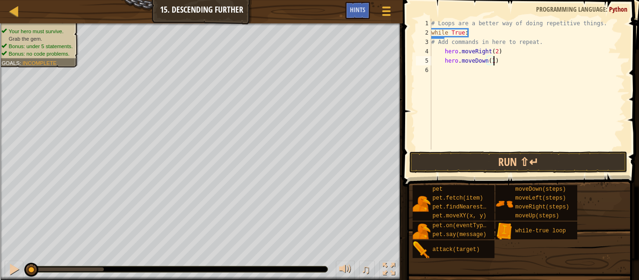
scroll to position [4, 9]
type textarea "hero.moveDown(1)"
click at [533, 163] on button "Run ⇧↵" at bounding box center [518, 163] width 218 height 22
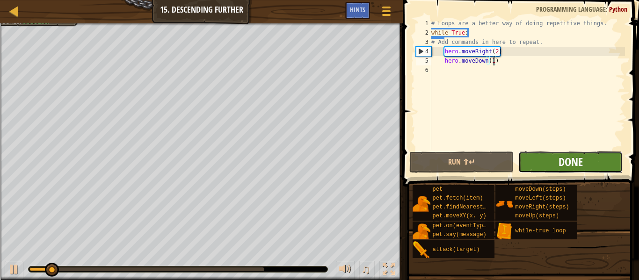
click at [563, 159] on span "Done" at bounding box center [570, 161] width 24 height 15
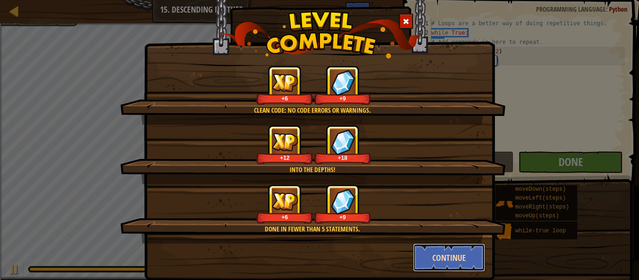
click at [422, 254] on button "Continue" at bounding box center [449, 258] width 72 height 28
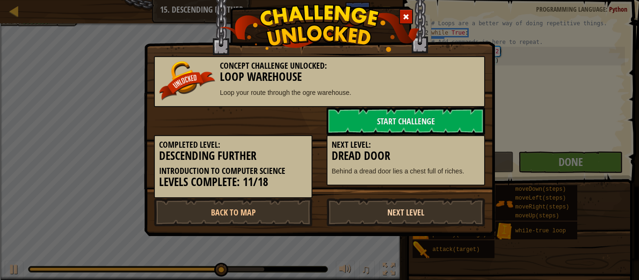
click at [408, 208] on link "Next Level" at bounding box center [405, 212] width 159 height 28
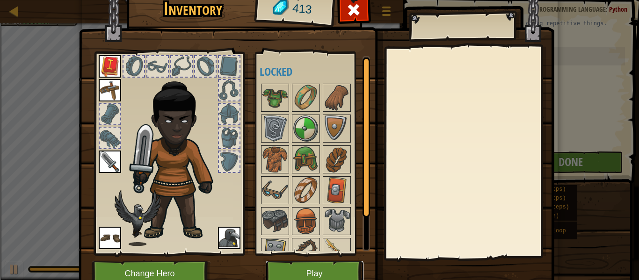
click at [316, 268] on button "Play" at bounding box center [315, 274] width 98 height 26
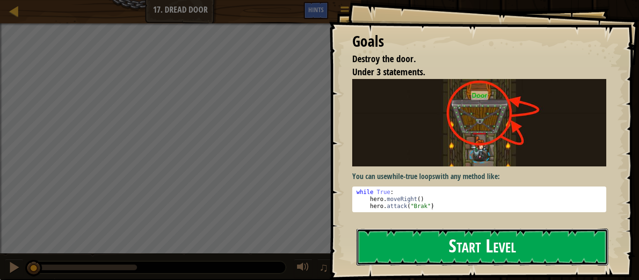
click at [452, 240] on button "Start Level" at bounding box center [482, 247] width 252 height 37
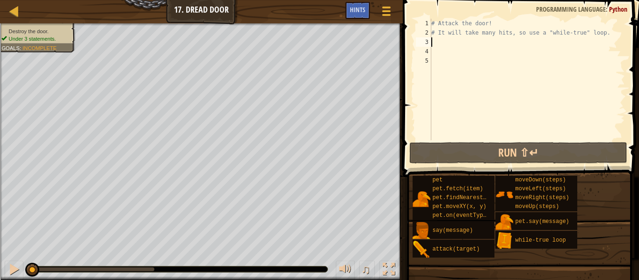
click at [433, 39] on div "# Attack the door! # It will take many hits, so use a "while-true" loop." at bounding box center [526, 89] width 195 height 140
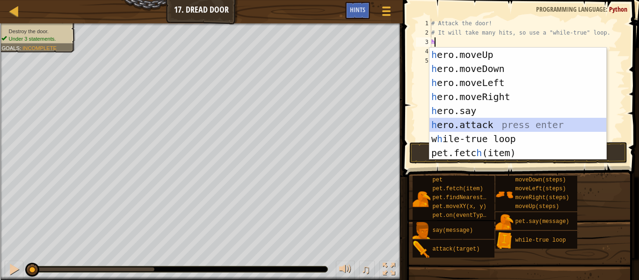
click at [476, 123] on div "h ero.moveUp press enter h ero.moveDown press enter h ero.moveLeft press enter …" at bounding box center [517, 118] width 177 height 140
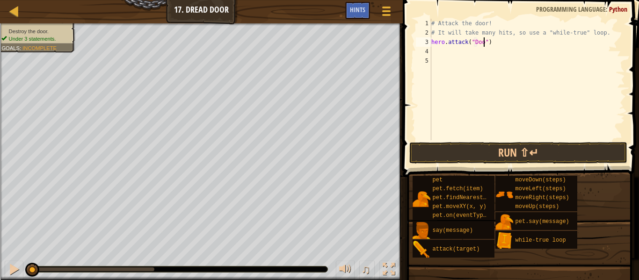
type textarea "hero.attack("Door")"
click at [434, 51] on div "# Attack the door! # It will take many hits, so use a "while-true" loop. hero .…" at bounding box center [526, 89] width 195 height 140
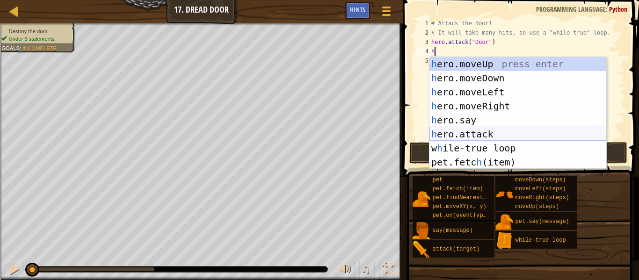
click at [499, 129] on div "h ero.moveUp press enter h ero.moveDown press enter h ero.moveLeft press enter …" at bounding box center [517, 127] width 177 height 140
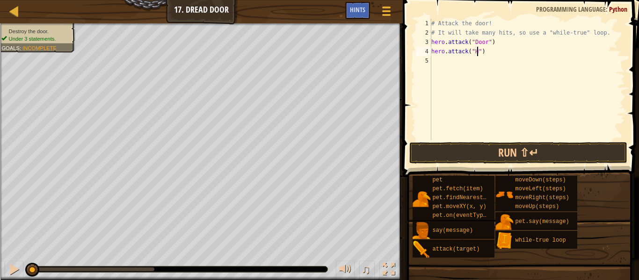
scroll to position [4, 7]
type textarea "hero.attack("Door")"
click at [433, 60] on div "# Attack the door! # It will take many hits, so use a "while-true" loop. hero .…" at bounding box center [526, 89] width 195 height 140
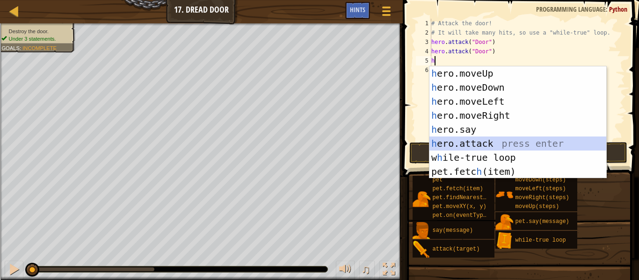
click at [455, 138] on div "h ero.moveUp press enter h ero.moveDown press enter h ero.moveLeft press enter …" at bounding box center [517, 136] width 177 height 140
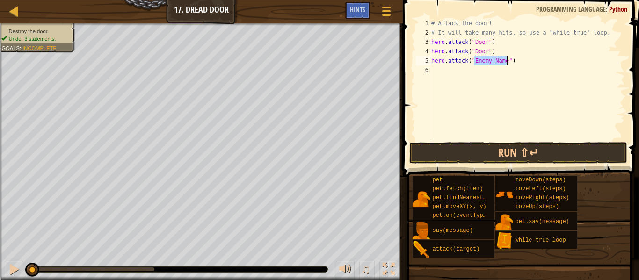
scroll to position [4, 7]
type textarea "hero.attack("Door")"
click at [449, 77] on div "# Attack the door! # It will take many hits, so use a "while-true" loop. hero .…" at bounding box center [526, 89] width 195 height 140
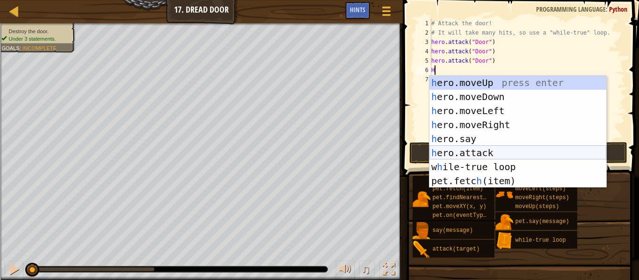
click at [472, 153] on div "h ero.moveUp press enter h ero.moveDown press enter h ero.moveLeft press enter …" at bounding box center [517, 146] width 177 height 140
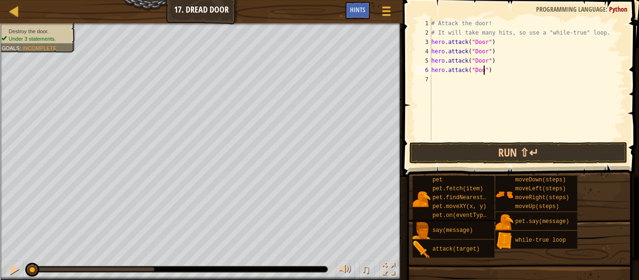
type textarea "hero.attack("Door")"
click at [513, 158] on button "Run ⇧↵" at bounding box center [518, 153] width 218 height 22
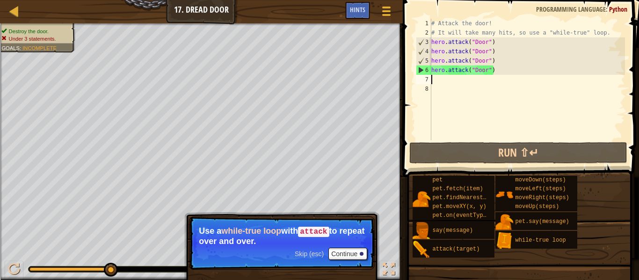
click at [492, 71] on div "# Attack the door! # It will take many hits, so use a "while-true" loop. hero .…" at bounding box center [526, 89] width 195 height 140
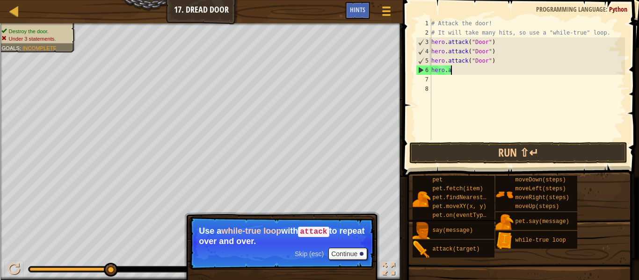
type textarea "h"
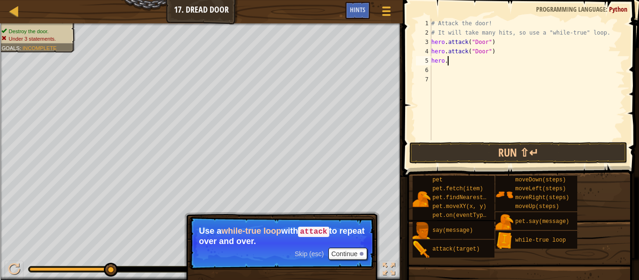
type textarea "h"
click at [431, 42] on div "# Attack the door! # It will take many hits, so use a "while-true" loop. hero .…" at bounding box center [526, 89] width 195 height 140
type textarea "hero.attack("Door")"
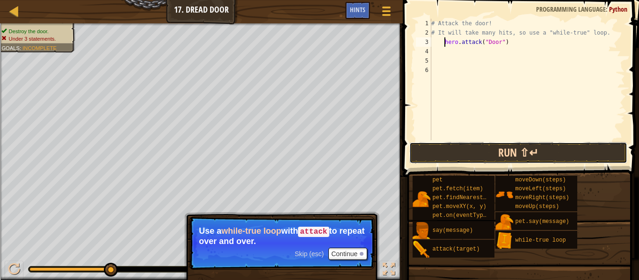
click at [491, 154] on button "Run ⇧↵" at bounding box center [518, 153] width 218 height 22
